Goal: Task Accomplishment & Management: Manage account settings

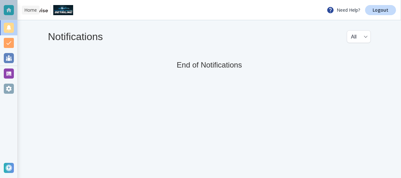
click at [10, 9] on div at bounding box center [9, 10] width 10 height 10
click at [8, 10] on div at bounding box center [9, 10] width 10 height 10
click at [9, 85] on div at bounding box center [9, 88] width 10 height 10
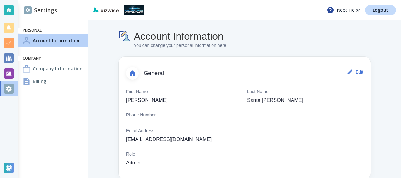
scroll to position [79, 0]
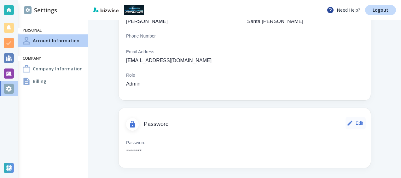
click at [355, 123] on button "Edit" at bounding box center [355, 123] width 20 height 13
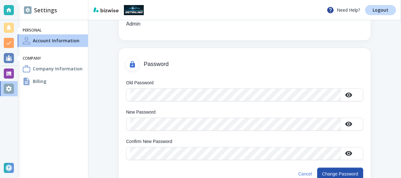
scroll to position [145, 0]
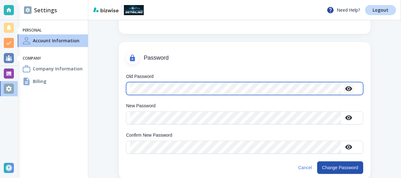
click at [350, 89] on icon "button" at bounding box center [348, 88] width 7 height 5
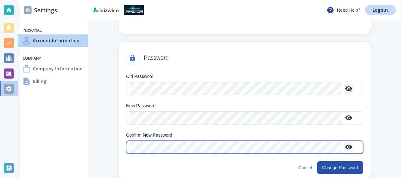
click at [351, 147] on icon "button" at bounding box center [349, 147] width 8 height 8
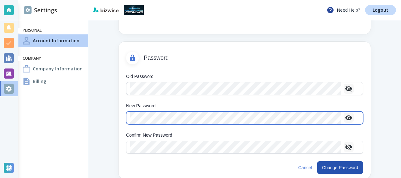
click at [349, 118] on icon "button" at bounding box center [349, 118] width 8 height 8
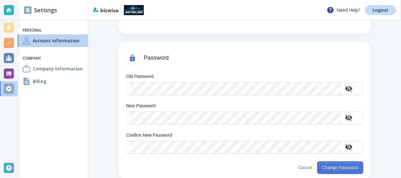
click at [340, 168] on button "Change Password" at bounding box center [340, 167] width 46 height 13
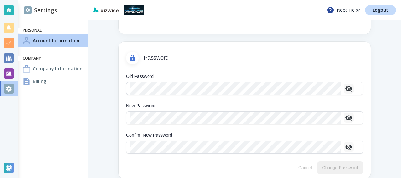
scroll to position [79, 0]
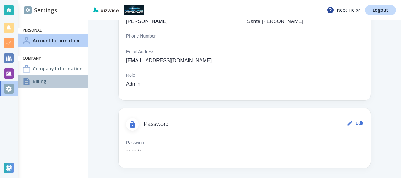
click at [50, 80] on div "Billing" at bounding box center [53, 81] width 70 height 13
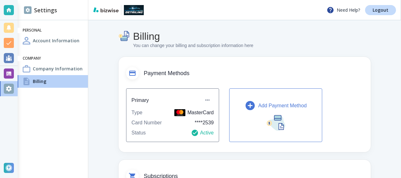
scroll to position [63, 0]
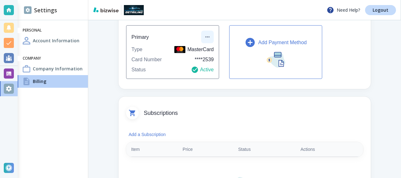
click at [208, 36] on icon "button" at bounding box center [207, 37] width 6 height 6
click at [186, 35] on div at bounding box center [200, 89] width 401 height 178
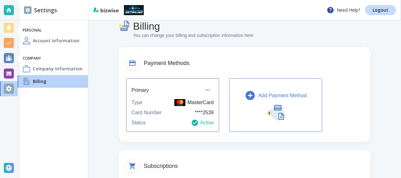
scroll to position [0, 0]
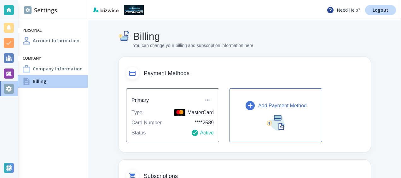
click at [250, 104] on icon "button" at bounding box center [249, 105] width 11 height 11
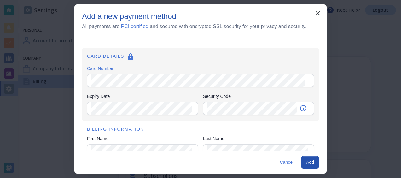
type input "[STREET_ADDRESS][PERSON_NAME]"
type input "Chatsworth"
type input "ca"
type input "91311-4"
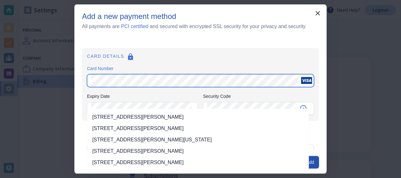
click at [219, 116] on li "[STREET_ADDRESS][PERSON_NAME]" at bounding box center [197, 116] width 221 height 11
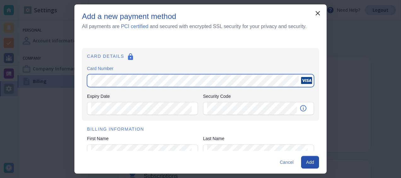
type input "[STREET_ADDRESS][PERSON_NAME]"
type input "[GEOGRAPHIC_DATA]"
type input "CA"
type input "91311"
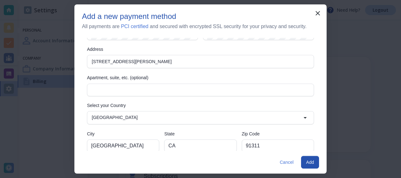
scroll to position [125, 0]
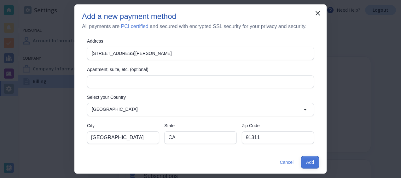
click at [310, 158] on button "Add" at bounding box center [310, 162] width 18 height 13
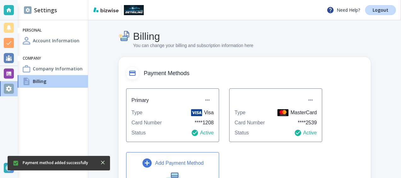
click at [41, 67] on h4 "Company Information" at bounding box center [58, 68] width 50 height 7
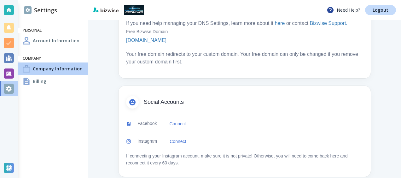
scroll to position [408, 0]
